Goal: Transaction & Acquisition: Subscribe to service/newsletter

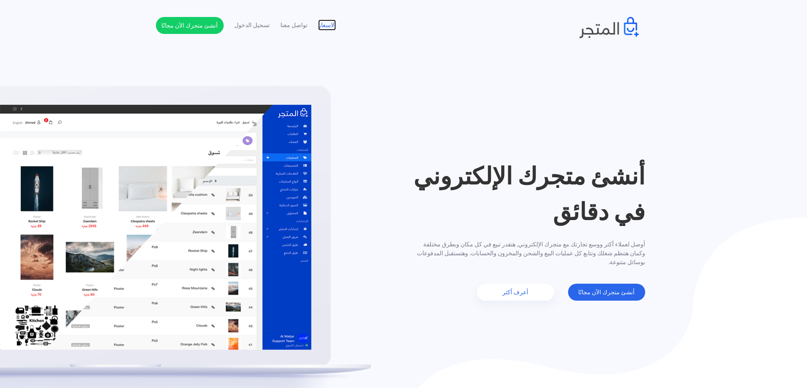
click at [325, 24] on link "الاسعار" at bounding box center [327, 25] width 18 height 9
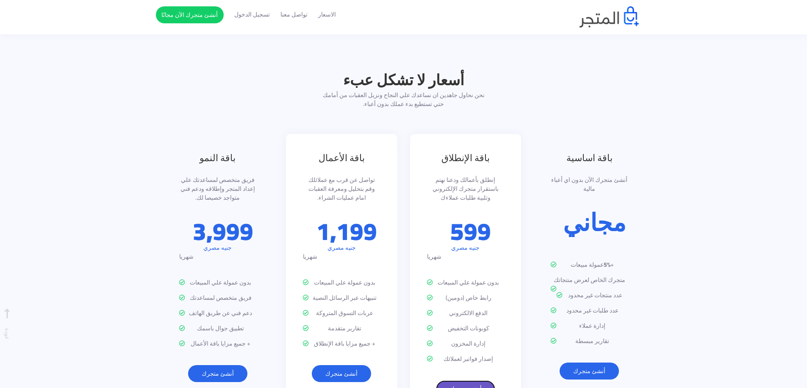
click at [474, 380] on link "أنشئ متجرك" at bounding box center [465, 388] width 59 height 17
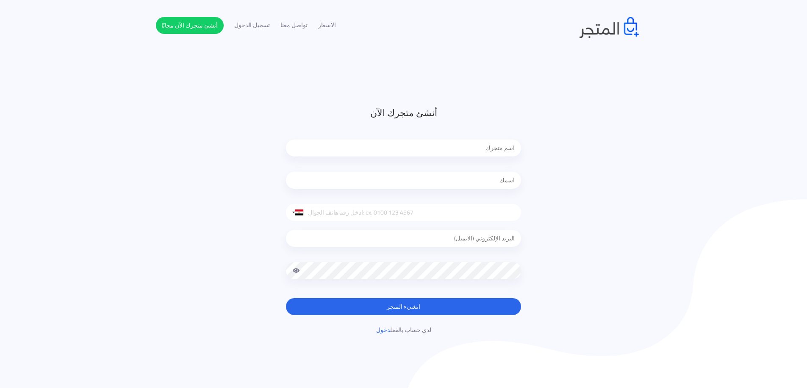
type input "[EMAIL_ADDRESS][DOMAIN_NAME]"
click at [461, 144] on input "text" at bounding box center [403, 147] width 235 height 17
click at [464, 149] on input "text" at bounding box center [403, 147] width 235 height 17
